Goal: Task Accomplishment & Management: Check status

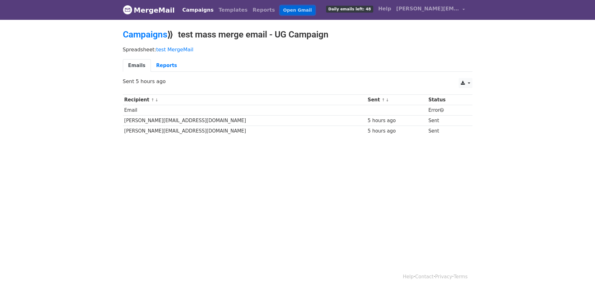
click at [285, 10] on link "Open Gmail" at bounding box center [297, 10] width 35 height 9
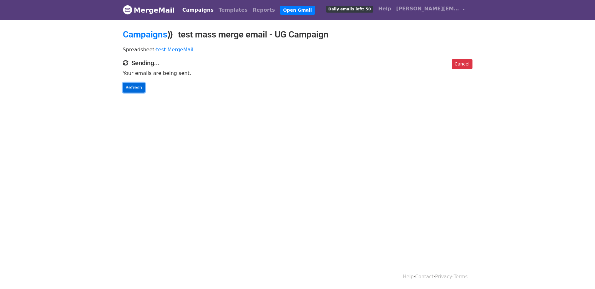
click at [138, 85] on link "Refresh" at bounding box center [134, 88] width 22 height 10
